Goal: Information Seeking & Learning: Learn about a topic

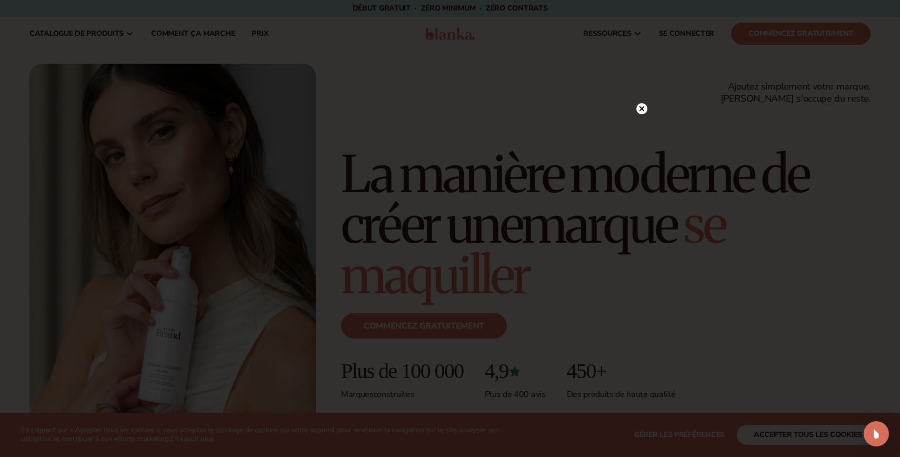
click at [641, 109] on icon at bounding box center [641, 108] width 5 height 5
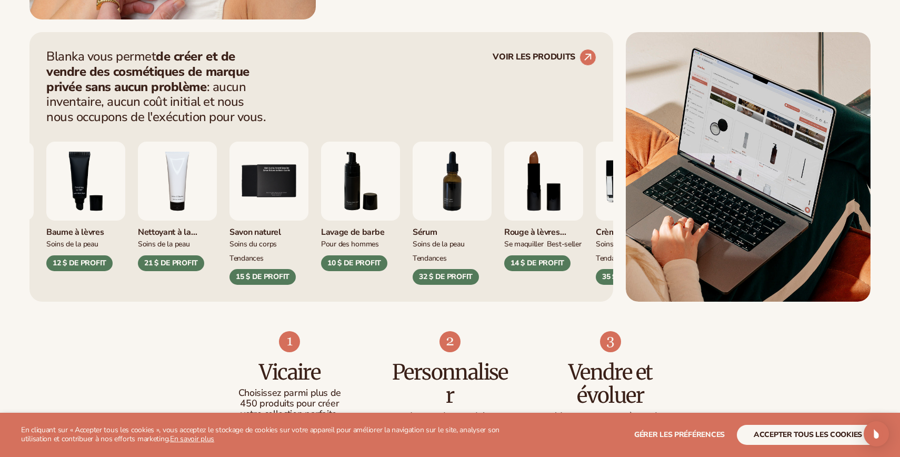
scroll to position [406, 0]
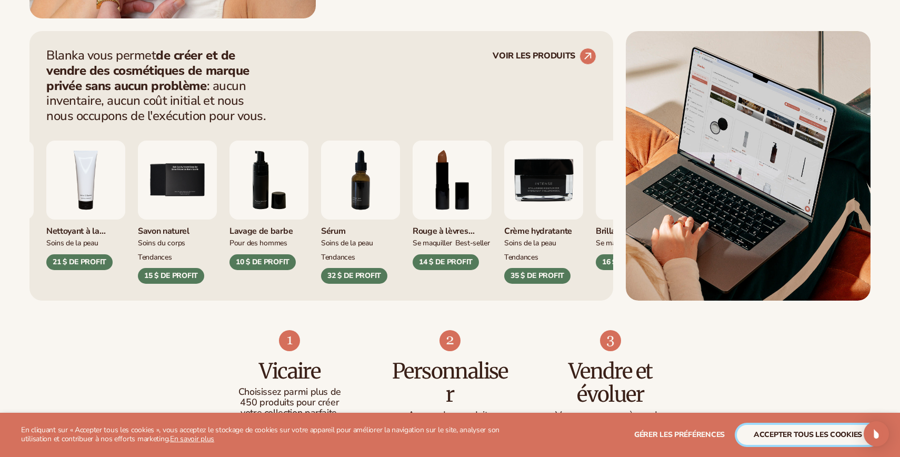
click at [809, 435] on font "accepter tous les cookies" at bounding box center [807, 434] width 108 height 10
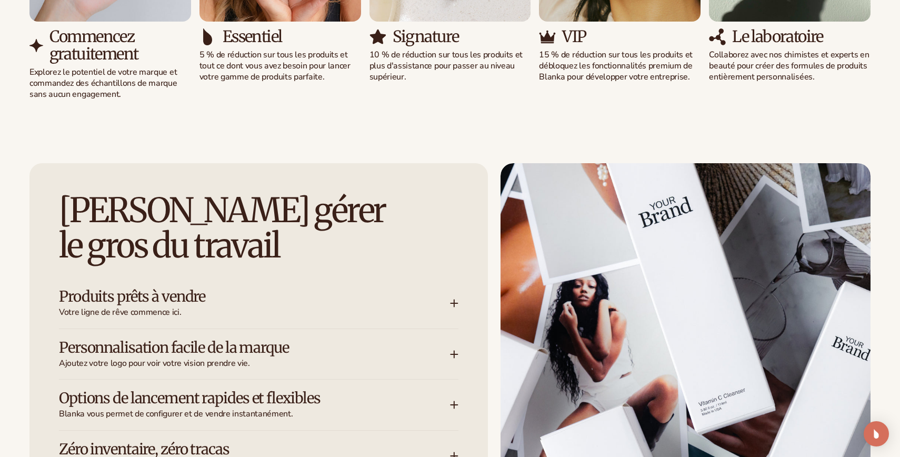
scroll to position [1385, 0]
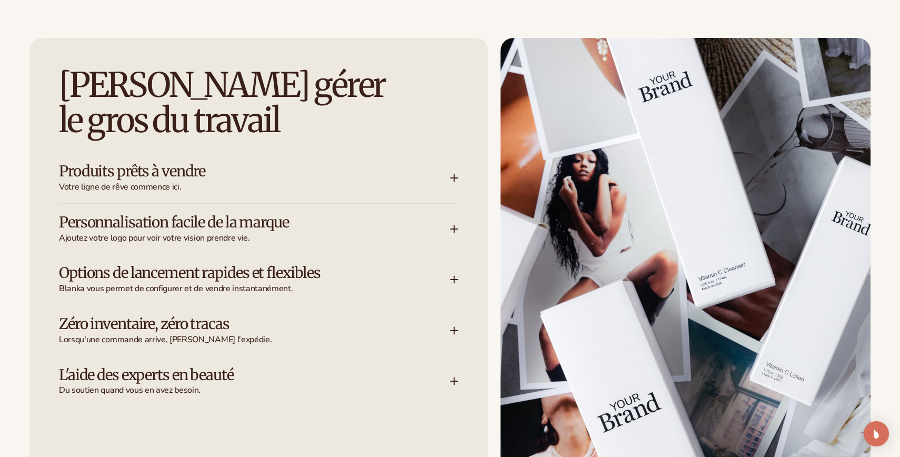
click at [451, 278] on icon at bounding box center [454, 279] width 8 height 8
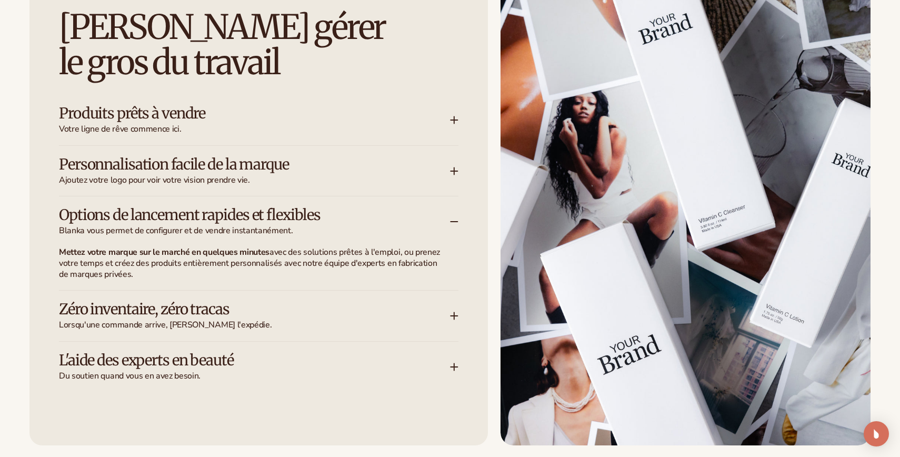
scroll to position [1443, 0]
click at [452, 312] on icon at bounding box center [454, 315] width 8 height 8
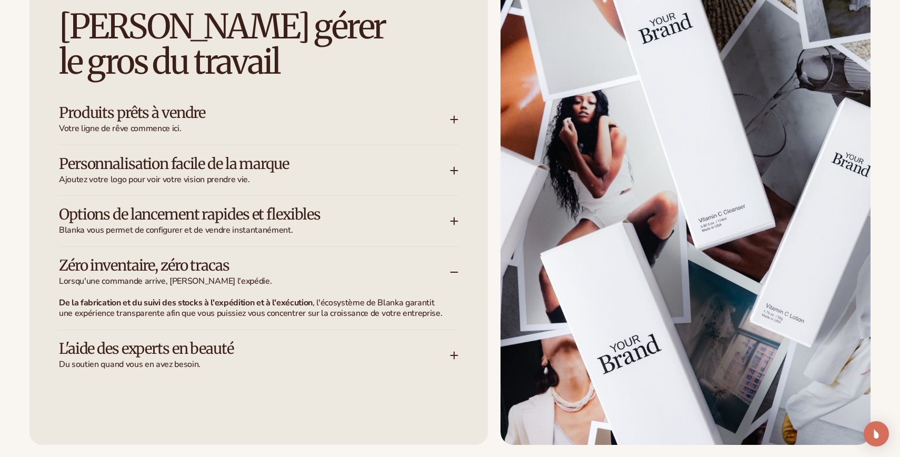
click at [453, 352] on icon at bounding box center [454, 355] width 8 height 8
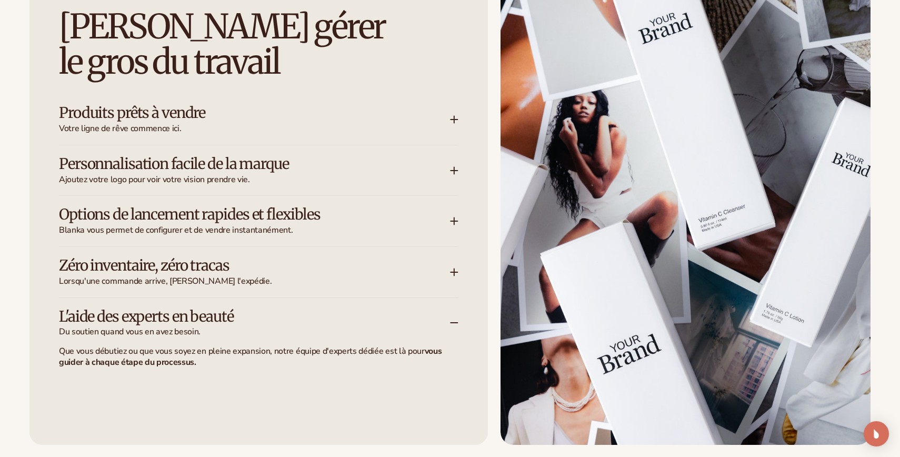
click at [276, 364] on p "Que vous débutiez ou que vous soyez en pleine expansion, notre équipe d'experts…" at bounding box center [252, 357] width 387 height 22
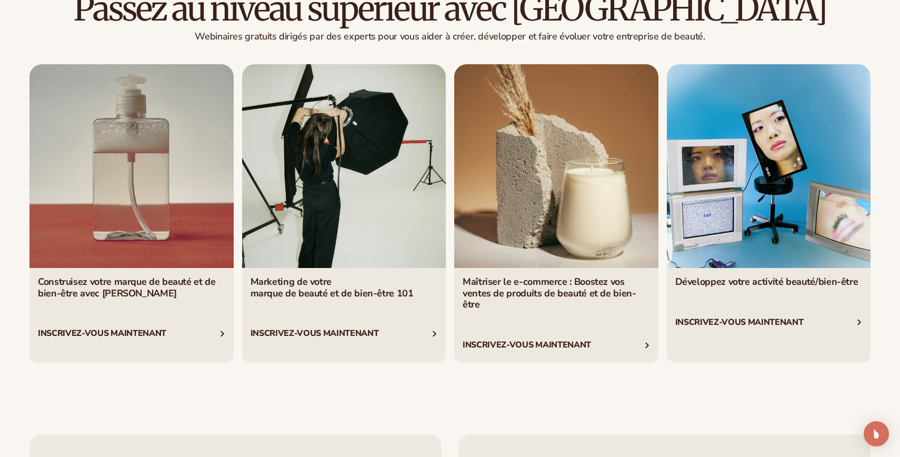
scroll to position [4004, 0]
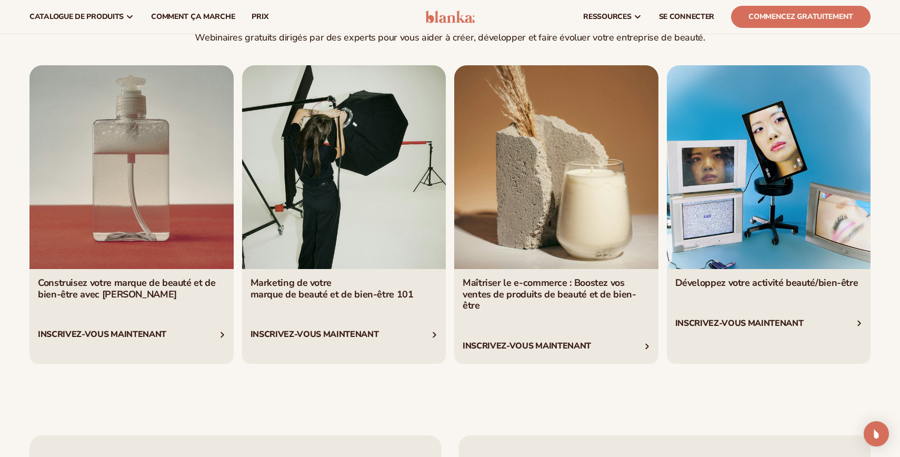
click at [541, 213] on link "3 / 4" at bounding box center [556, 214] width 204 height 298
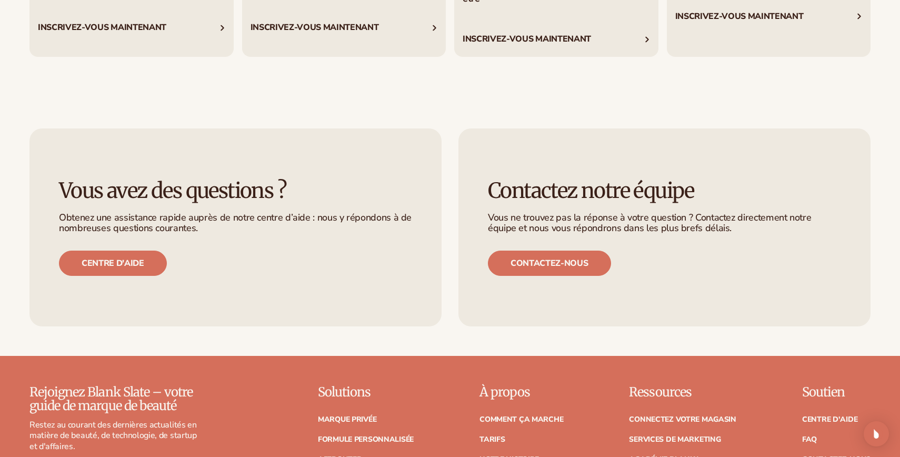
scroll to position [4473, 0]
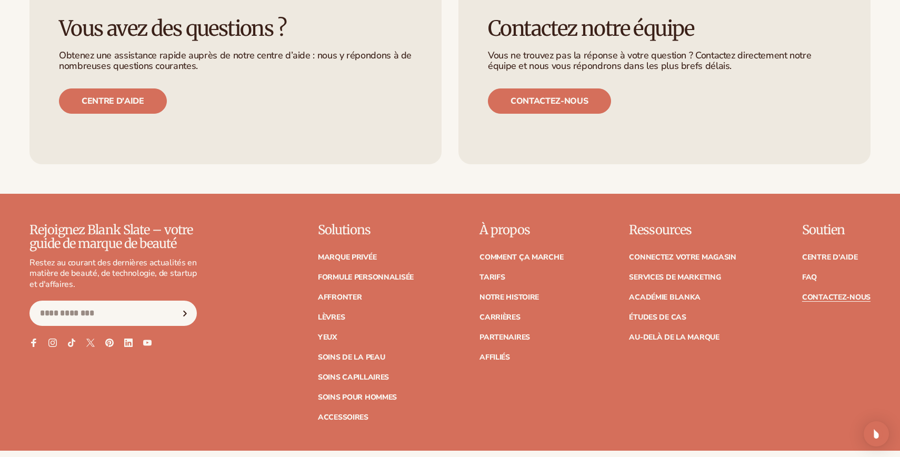
click at [843, 292] on font "Contactez-nous" at bounding box center [836, 297] width 68 height 10
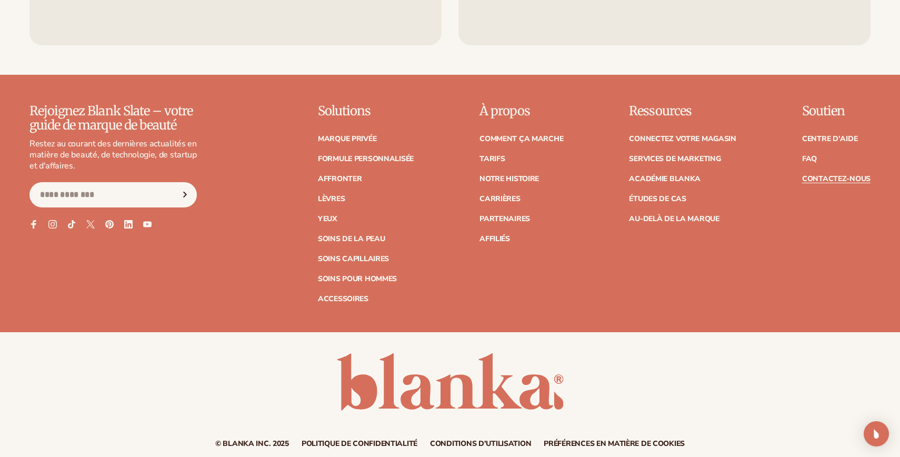
scroll to position [934, 0]
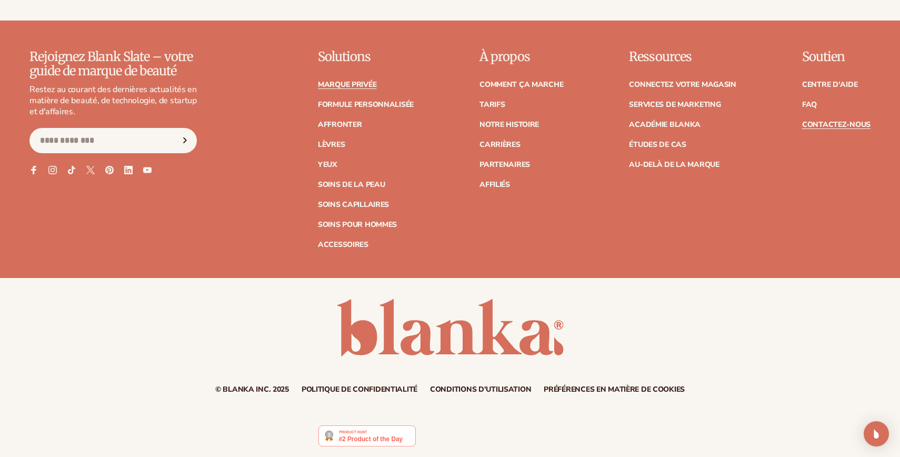
click at [356, 84] on font "Marque privée" at bounding box center [347, 84] width 58 height 10
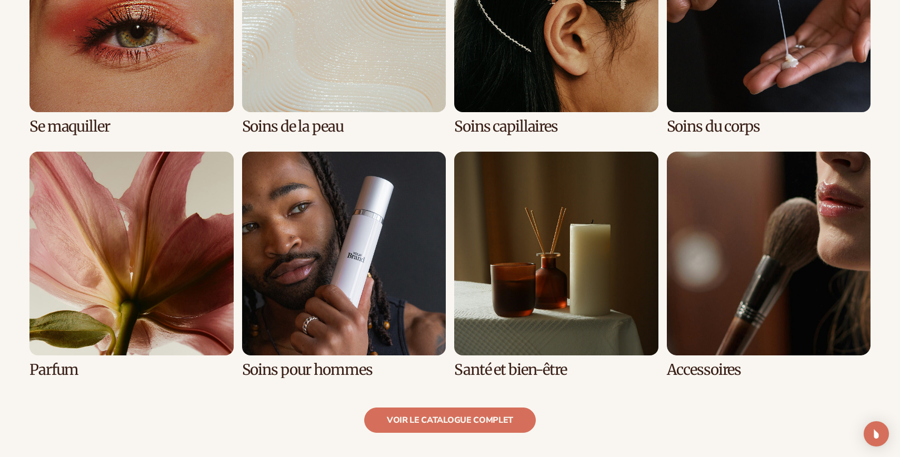
scroll to position [920, 0]
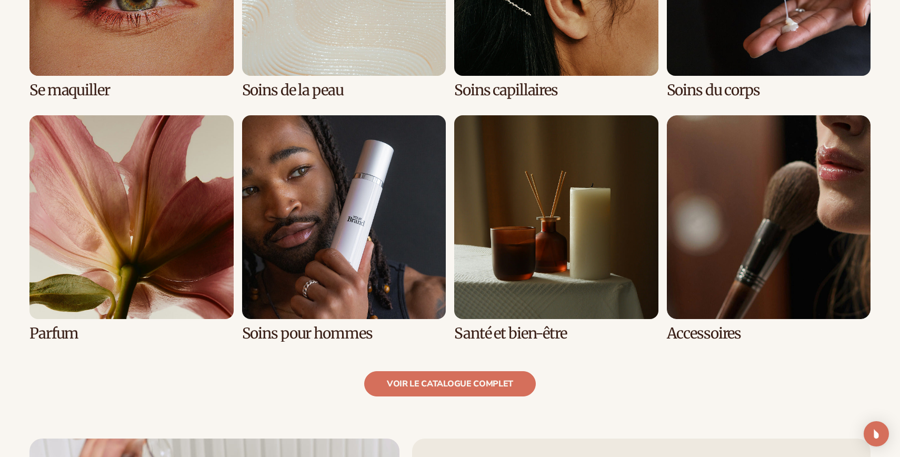
click at [526, 227] on link "7 / 8" at bounding box center [556, 228] width 204 height 226
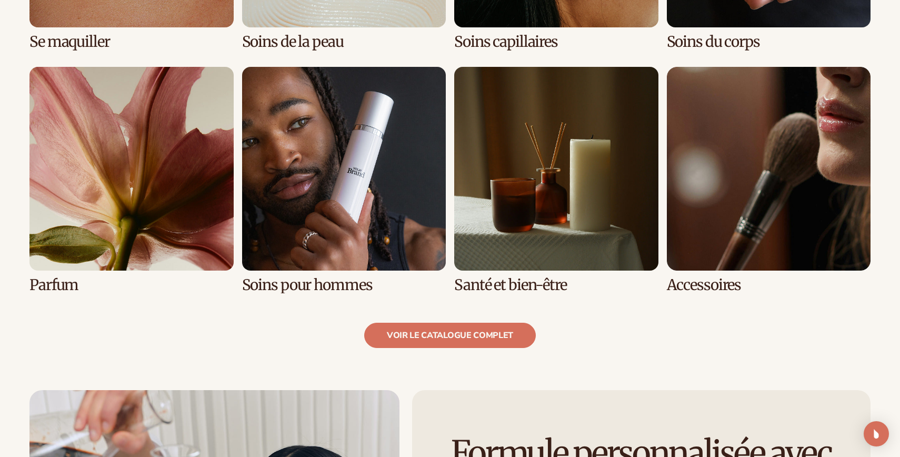
scroll to position [972, 0]
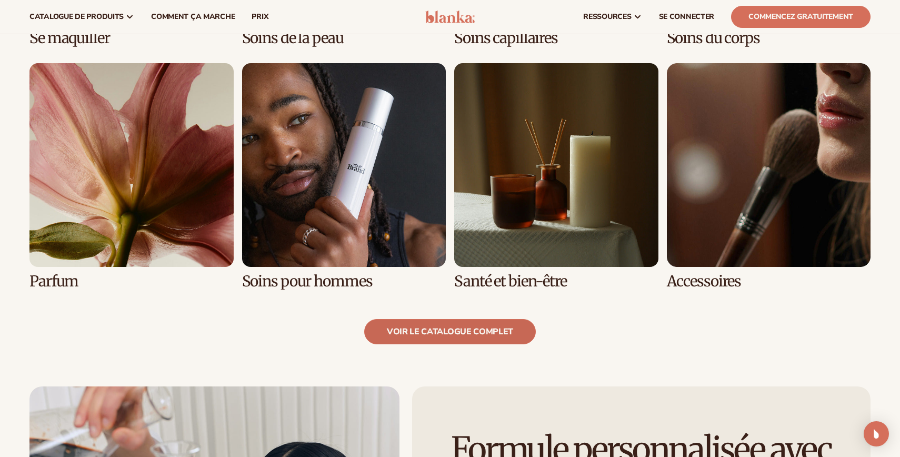
click at [462, 332] on font "voir le catalogue complet" at bounding box center [450, 332] width 126 height 12
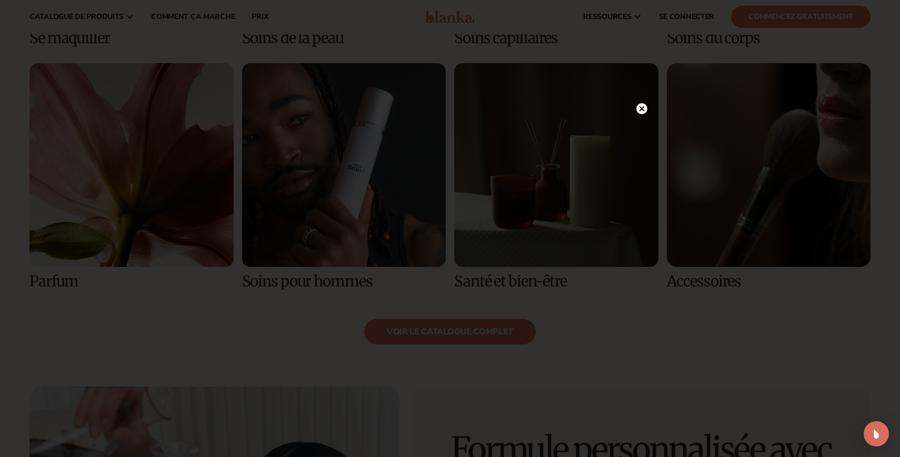
click at [639, 105] on circle at bounding box center [641, 108] width 11 height 11
